Goal: Task Accomplishment & Management: Manage account settings

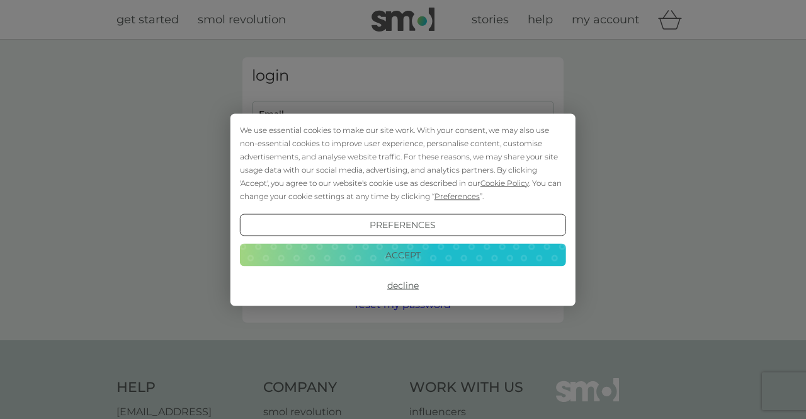
click at [348, 247] on button "Accept" at bounding box center [403, 255] width 326 height 23
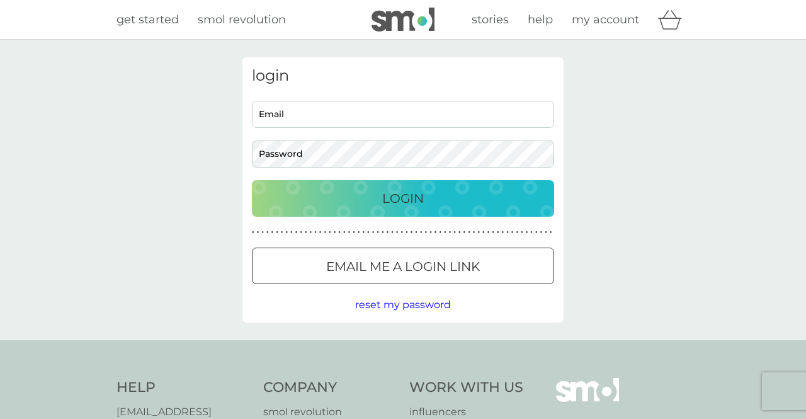
click at [350, 126] on input "Email" at bounding box center [403, 114] width 302 height 27
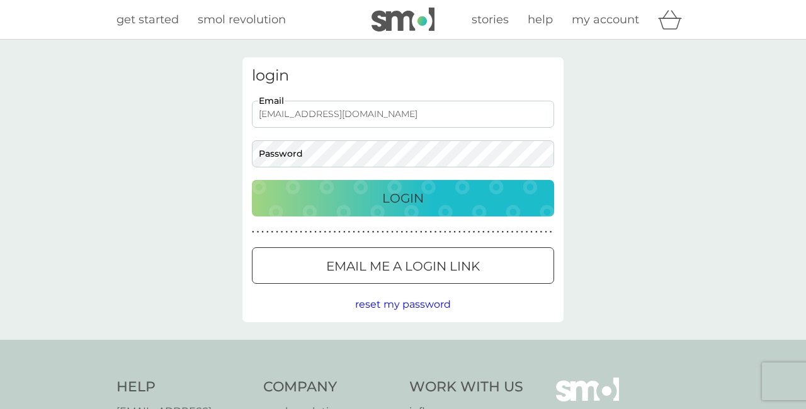
type input "[EMAIL_ADDRESS][DOMAIN_NAME]"
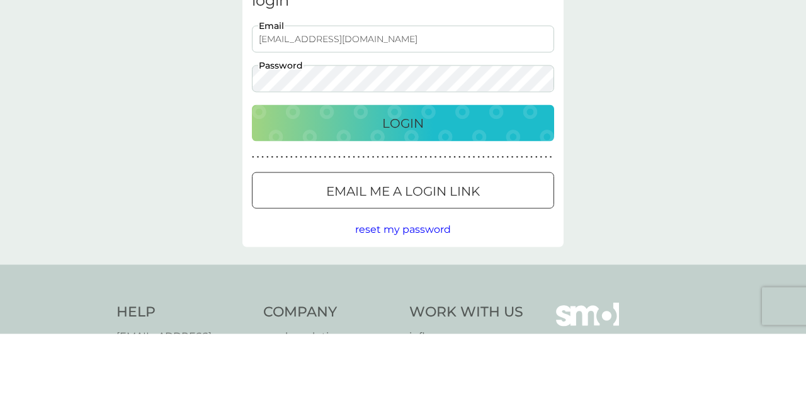
click at [389, 199] on p "Login" at bounding box center [403, 198] width 42 height 20
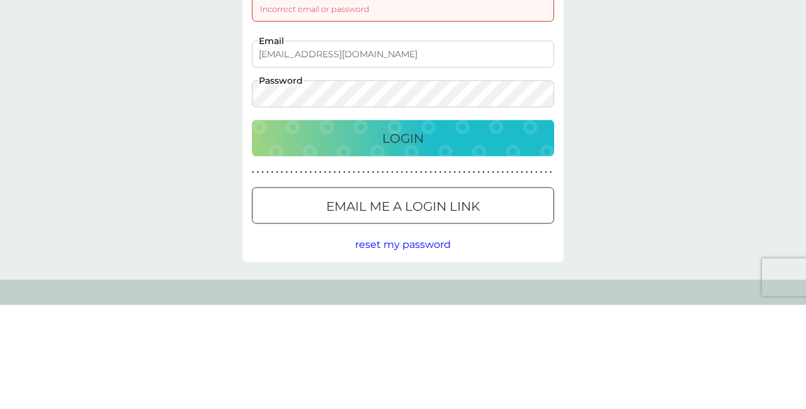
click at [414, 241] on p "Login" at bounding box center [403, 242] width 42 height 20
click at [365, 236] on div "Login" at bounding box center [403, 242] width 277 height 20
click at [367, 238] on div "Login" at bounding box center [403, 242] width 277 height 20
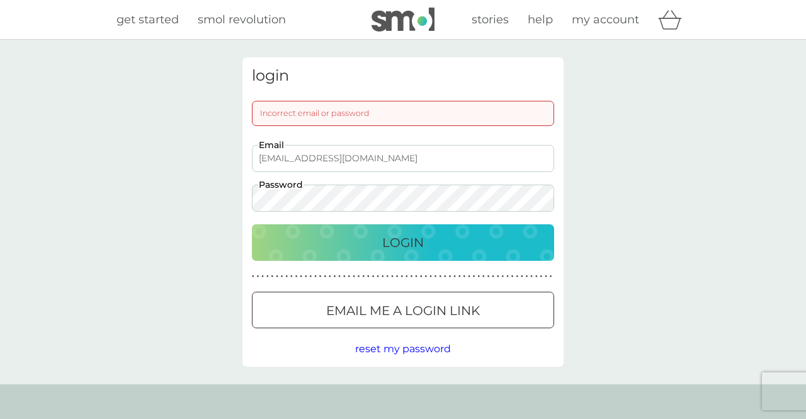
click at [389, 356] on button "reset my password" at bounding box center [403, 349] width 96 height 16
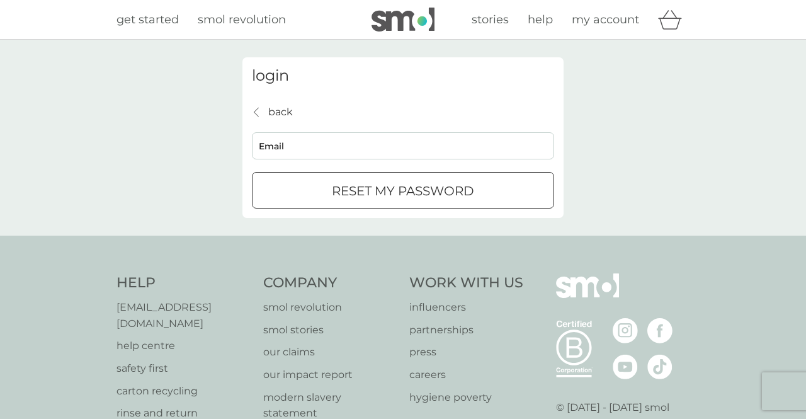
click at [315, 140] on input "Email" at bounding box center [403, 145] width 302 height 27
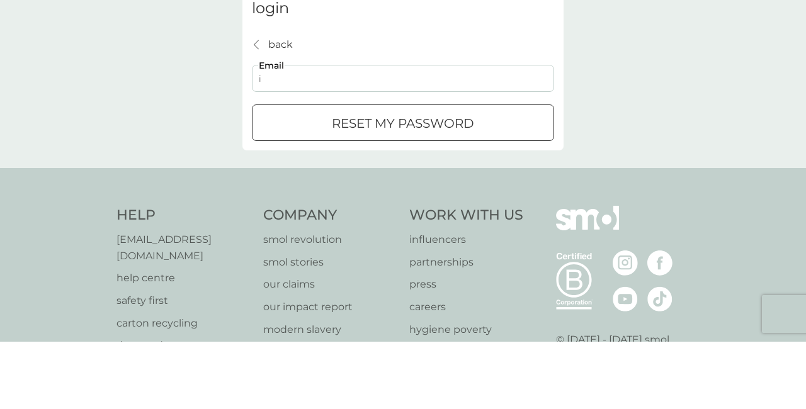
type input "[EMAIL_ADDRESS][DOMAIN_NAME]"
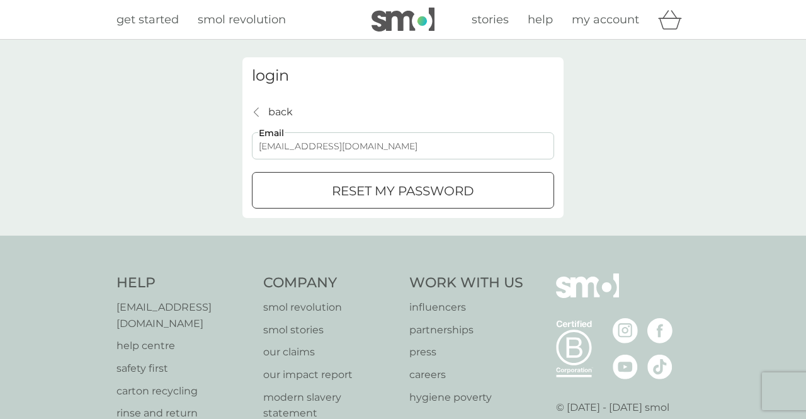
click at [426, 205] on button "reset my password" at bounding box center [403, 190] width 302 height 37
